Goal: Task Accomplishment & Management: Manage account settings

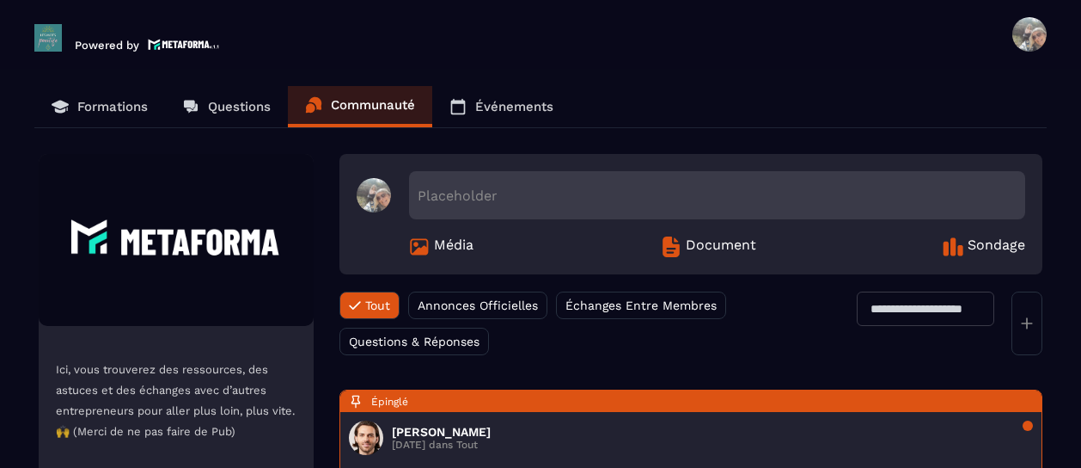
click at [507, 104] on p "Événements" at bounding box center [514, 106] width 78 height 15
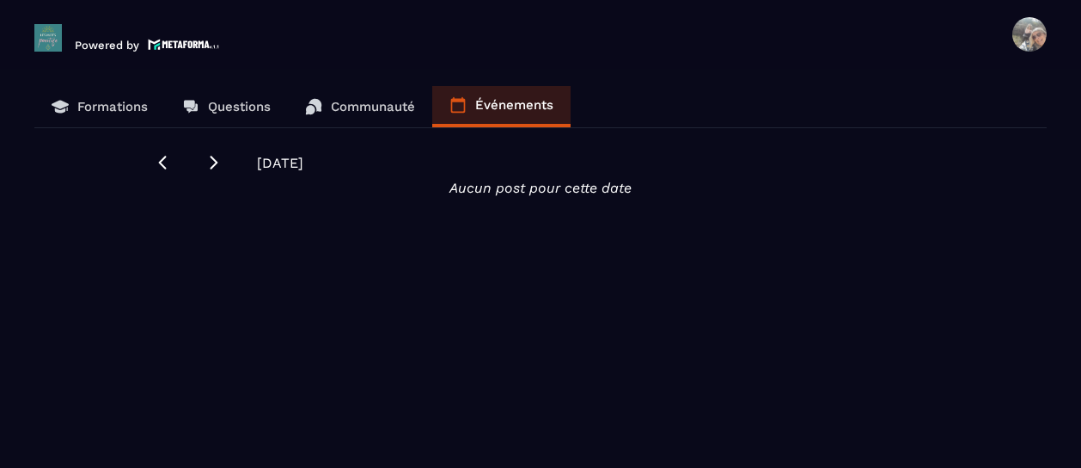
click at [359, 107] on p "Communauté" at bounding box center [373, 106] width 84 height 15
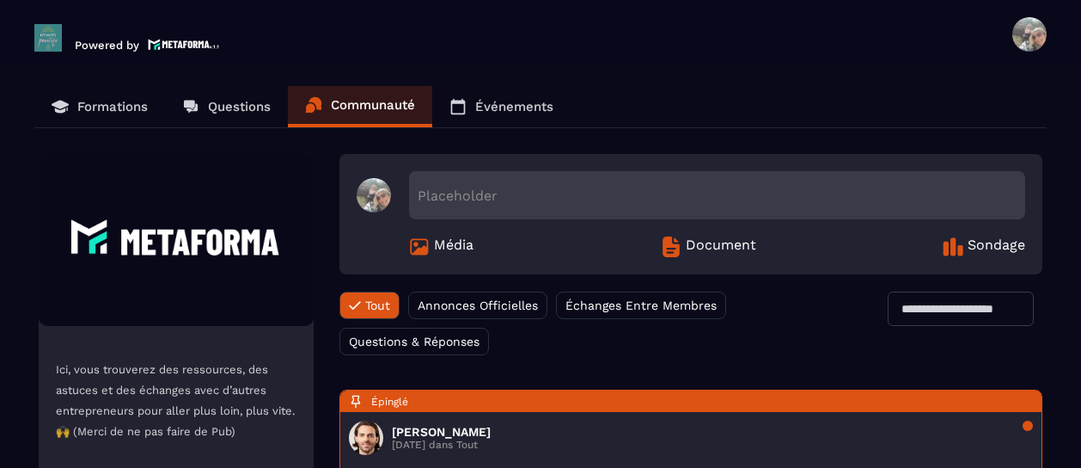
click at [120, 107] on p "Formations" at bounding box center [112, 106] width 70 height 15
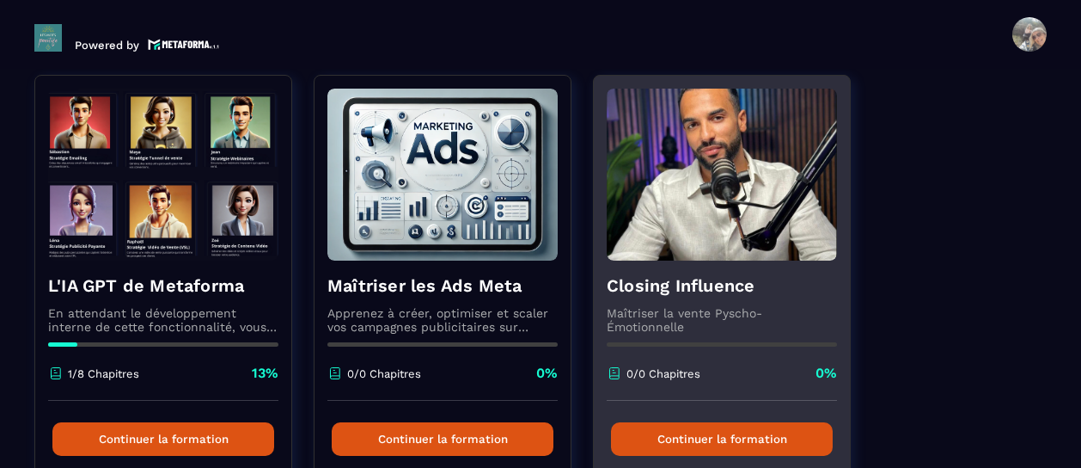
scroll to position [137, 0]
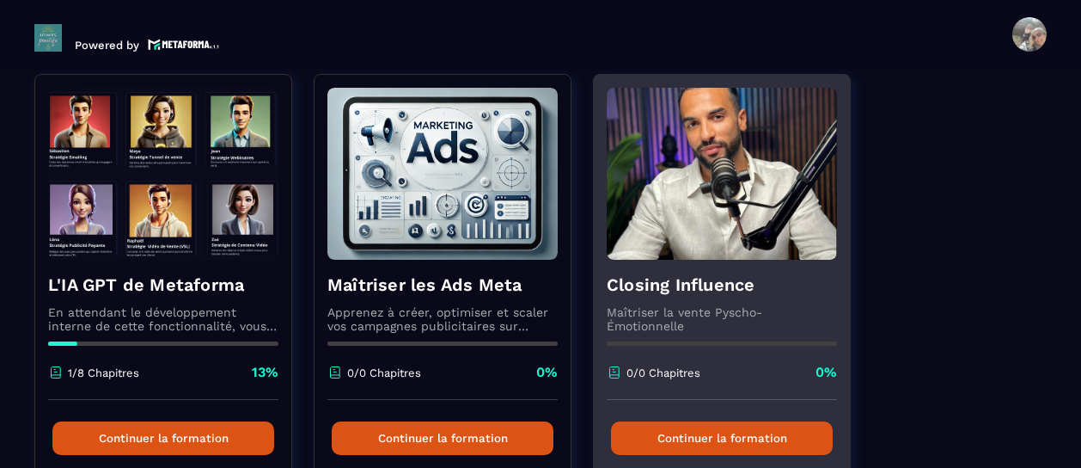
click at [751, 447] on button "Continuer la formation" at bounding box center [722, 438] width 222 height 34
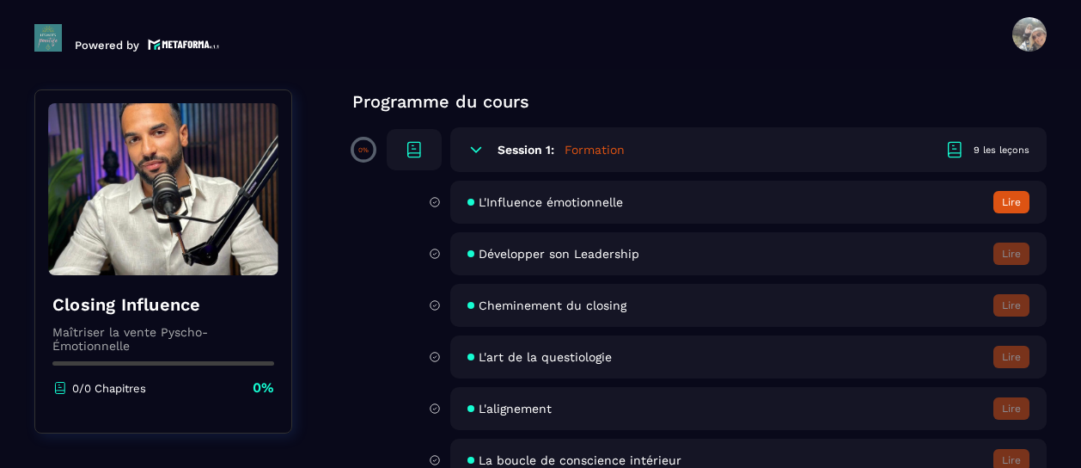
scroll to position [136, 0]
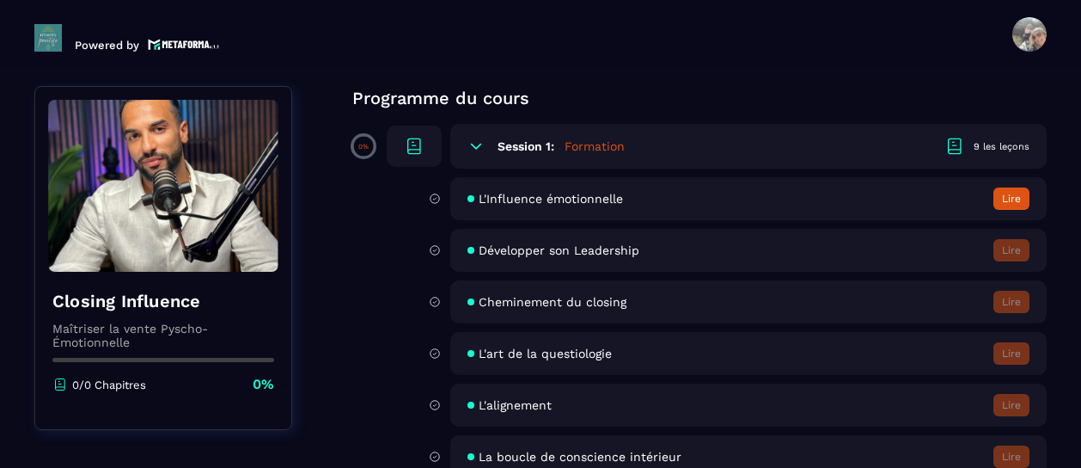
click at [1016, 199] on button "Lire" at bounding box center [1012, 198] width 36 height 22
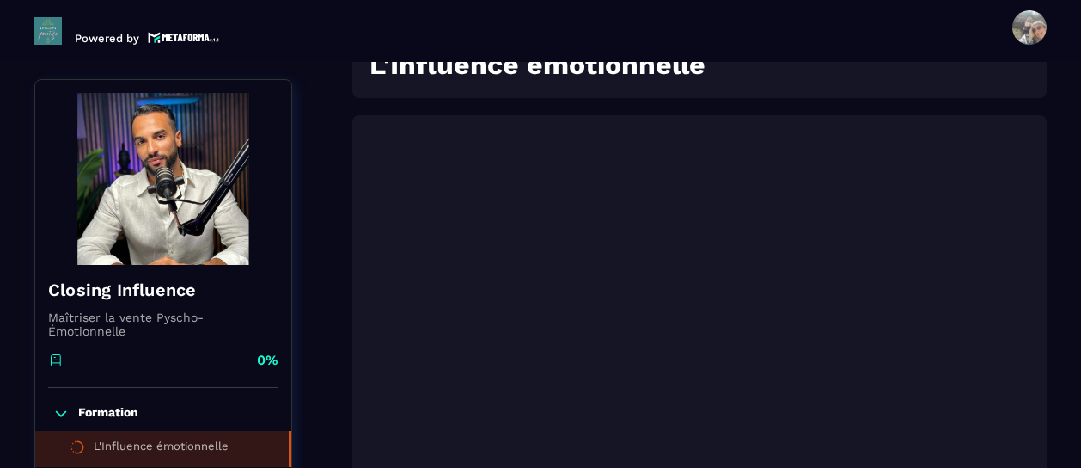
scroll to position [238, 0]
click at [1016, 28] on span at bounding box center [1029, 27] width 34 height 34
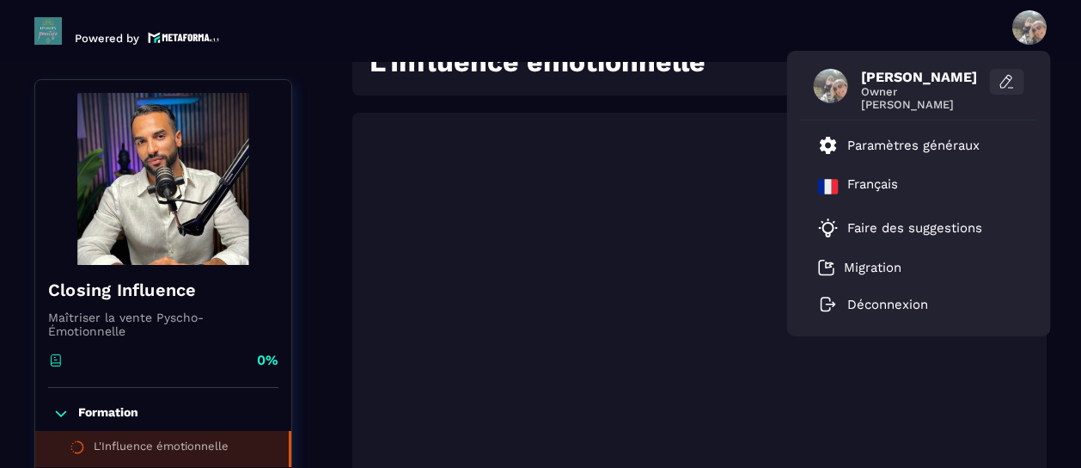
click at [1006, 76] on icon at bounding box center [1007, 81] width 17 height 17
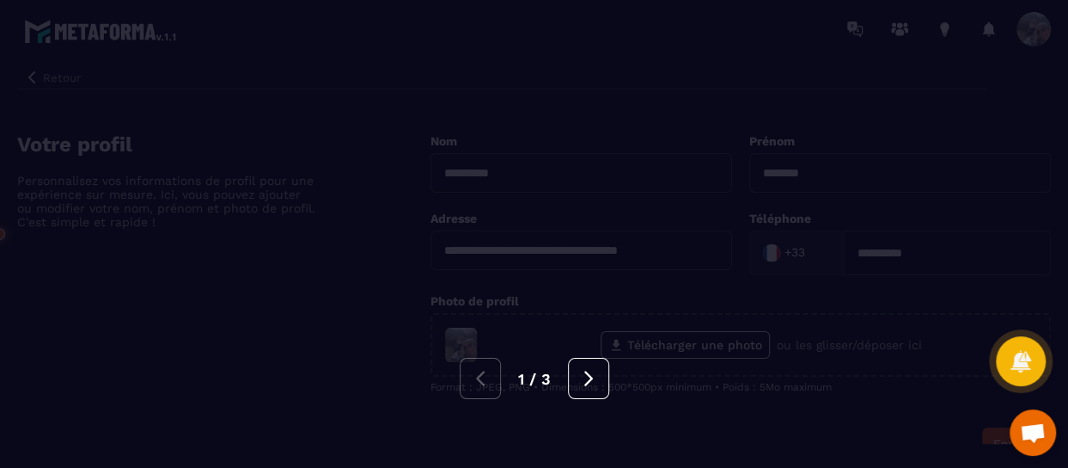
click at [486, 369] on div "1 / 3" at bounding box center [534, 378] width 1068 height 41
click at [584, 372] on icon at bounding box center [588, 377] width 9 height 15
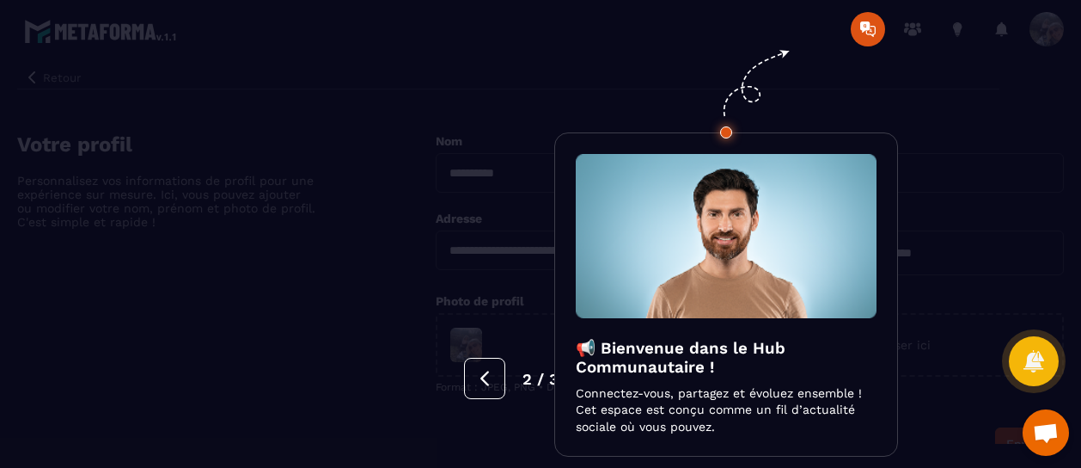
click at [1049, 36] on div at bounding box center [540, 234] width 1081 height 468
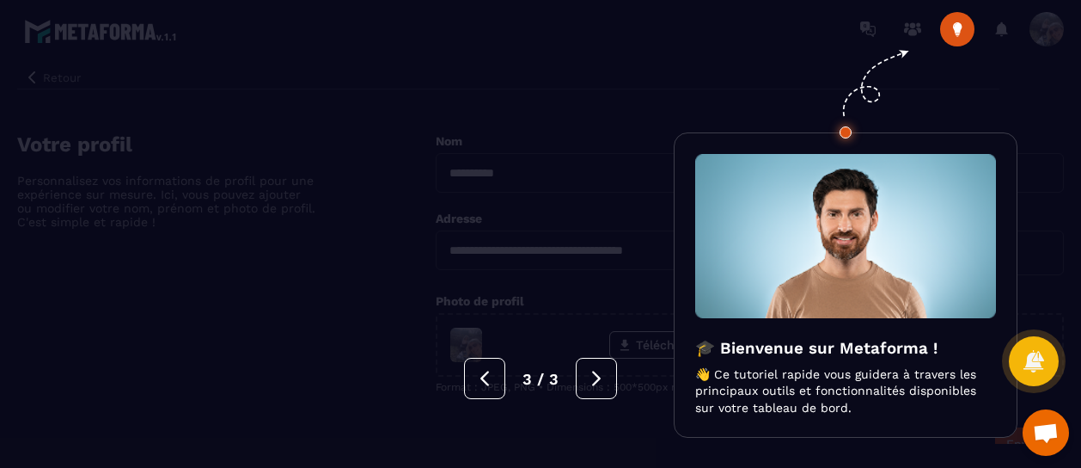
drag, startPoint x: 1074, startPoint y: 35, endPoint x: 1069, endPoint y: 27, distance: 10.0
click at [1069, 27] on div at bounding box center [540, 234] width 1081 height 468
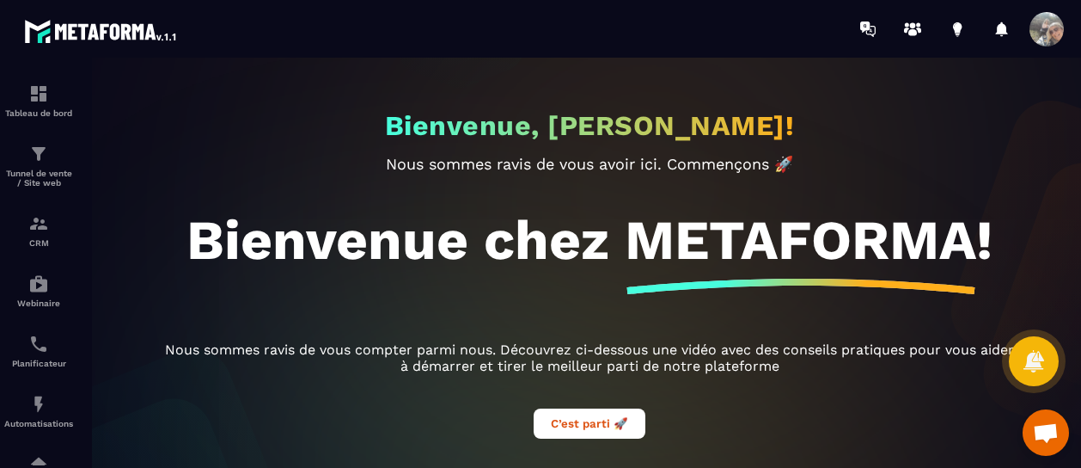
click at [1038, 27] on span at bounding box center [1047, 29] width 34 height 34
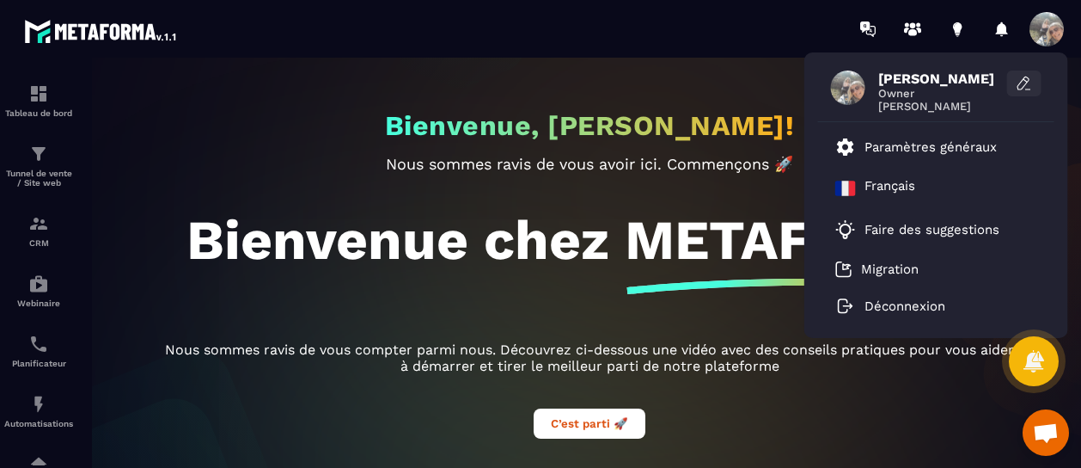
click at [1025, 78] on icon at bounding box center [1024, 83] width 17 height 17
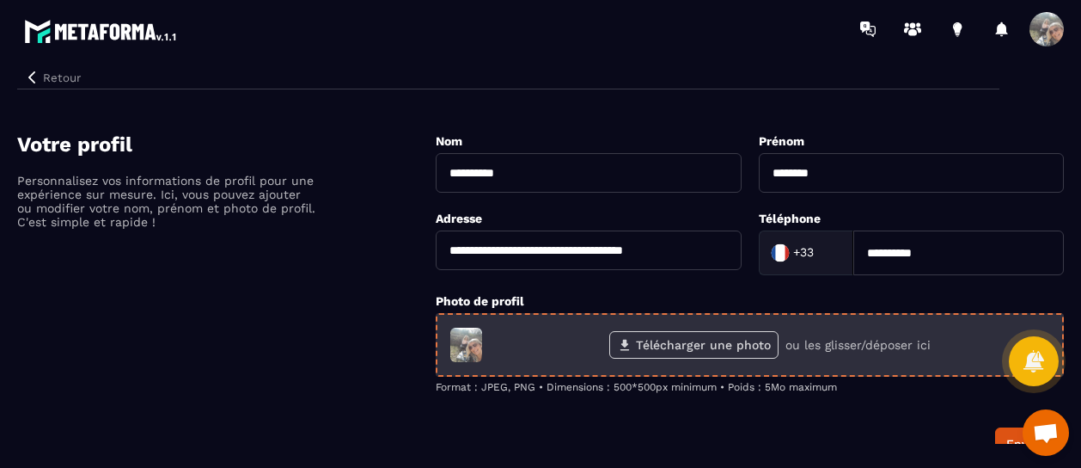
click at [670, 342] on label "Télécharger une photo" at bounding box center [693, 345] width 169 height 28
click at [0, 0] on input "Télécharger une photo" at bounding box center [0, 0] width 0 height 0
